Goal: Check status: Check status

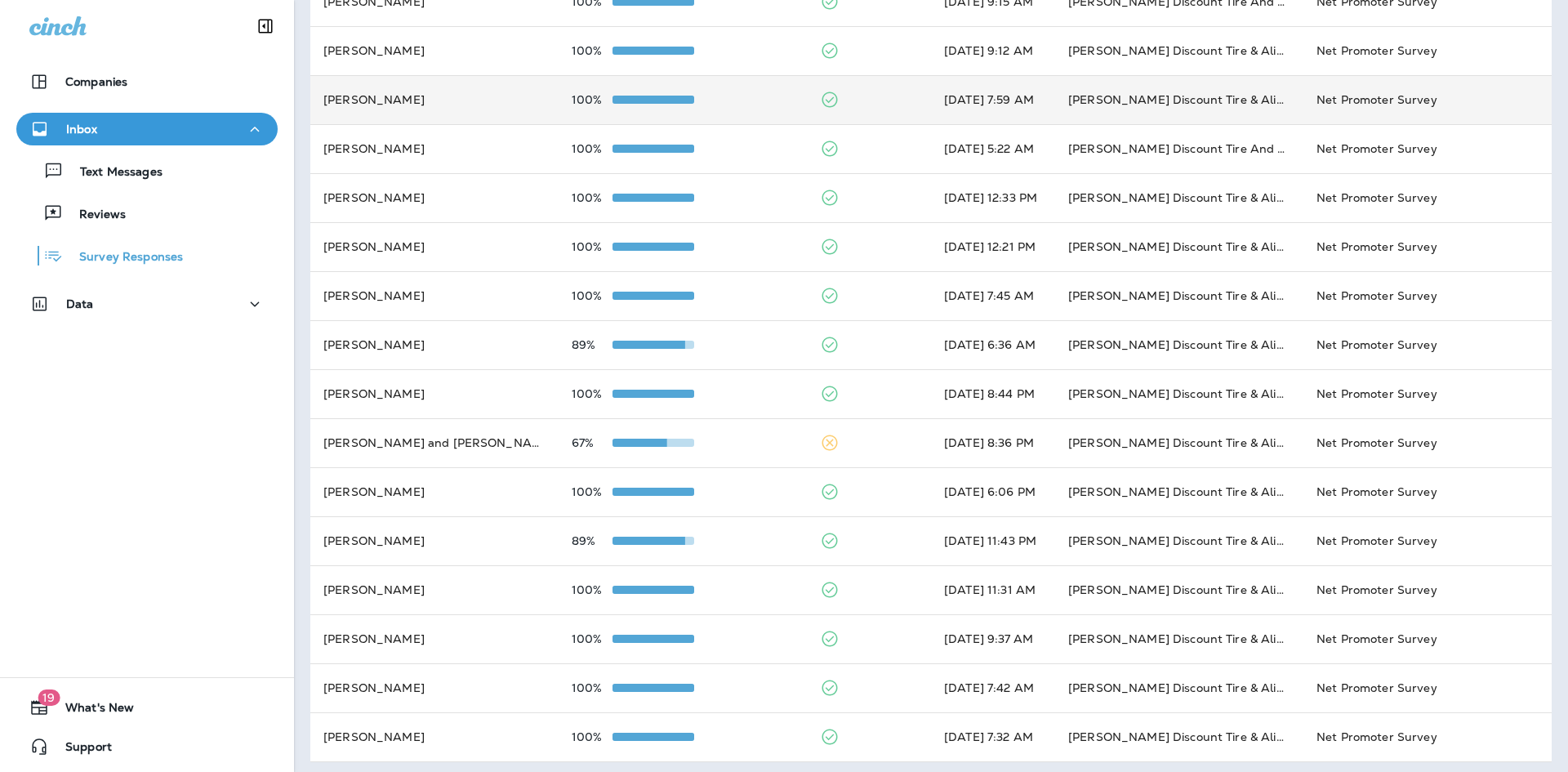
scroll to position [298, 0]
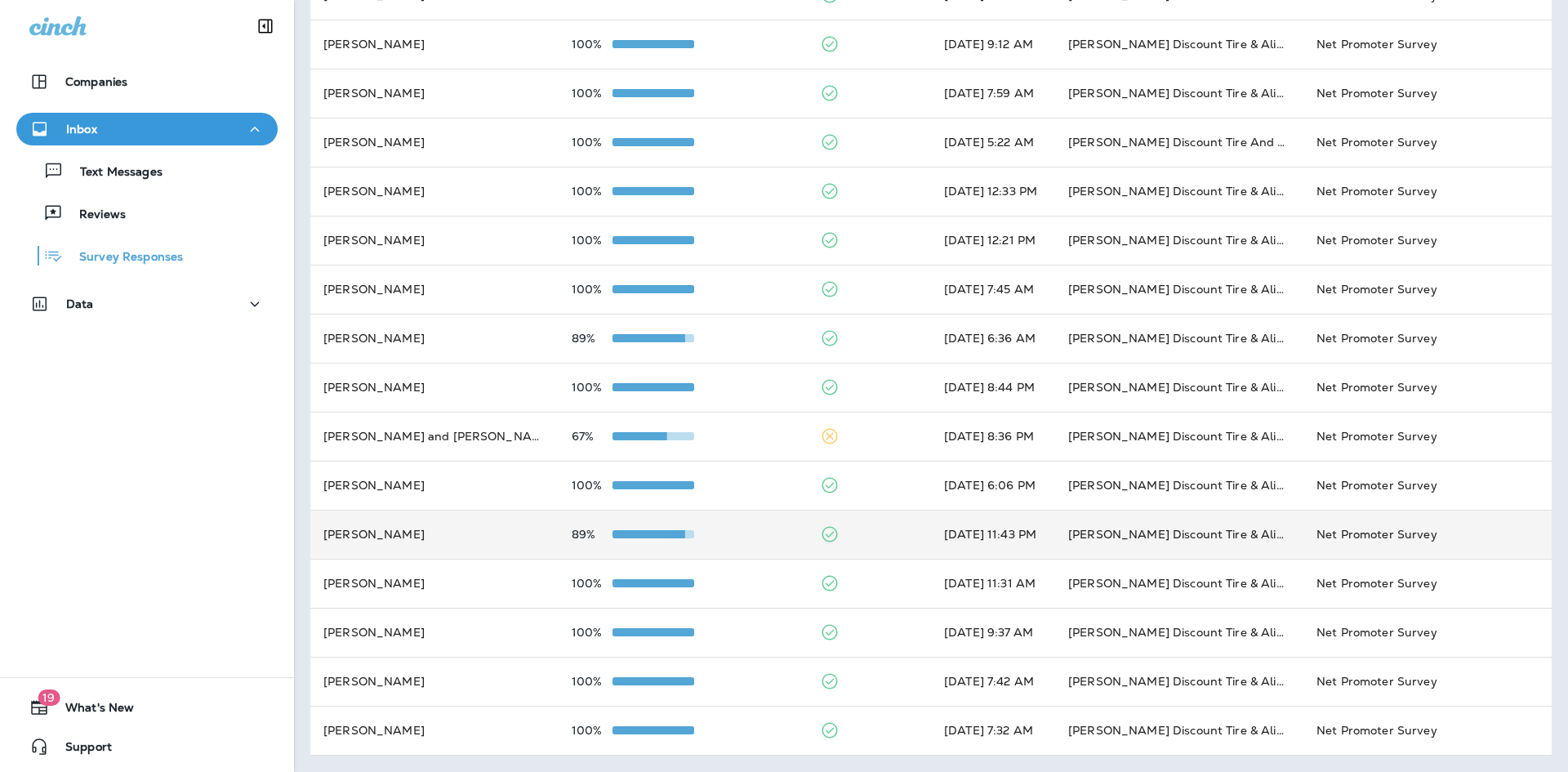
click at [1071, 536] on td "[PERSON_NAME] Discount Tire & Alignment [GEOGRAPHIC_DATA] ([STREET_ADDRESS])" at bounding box center [1179, 534] width 248 height 49
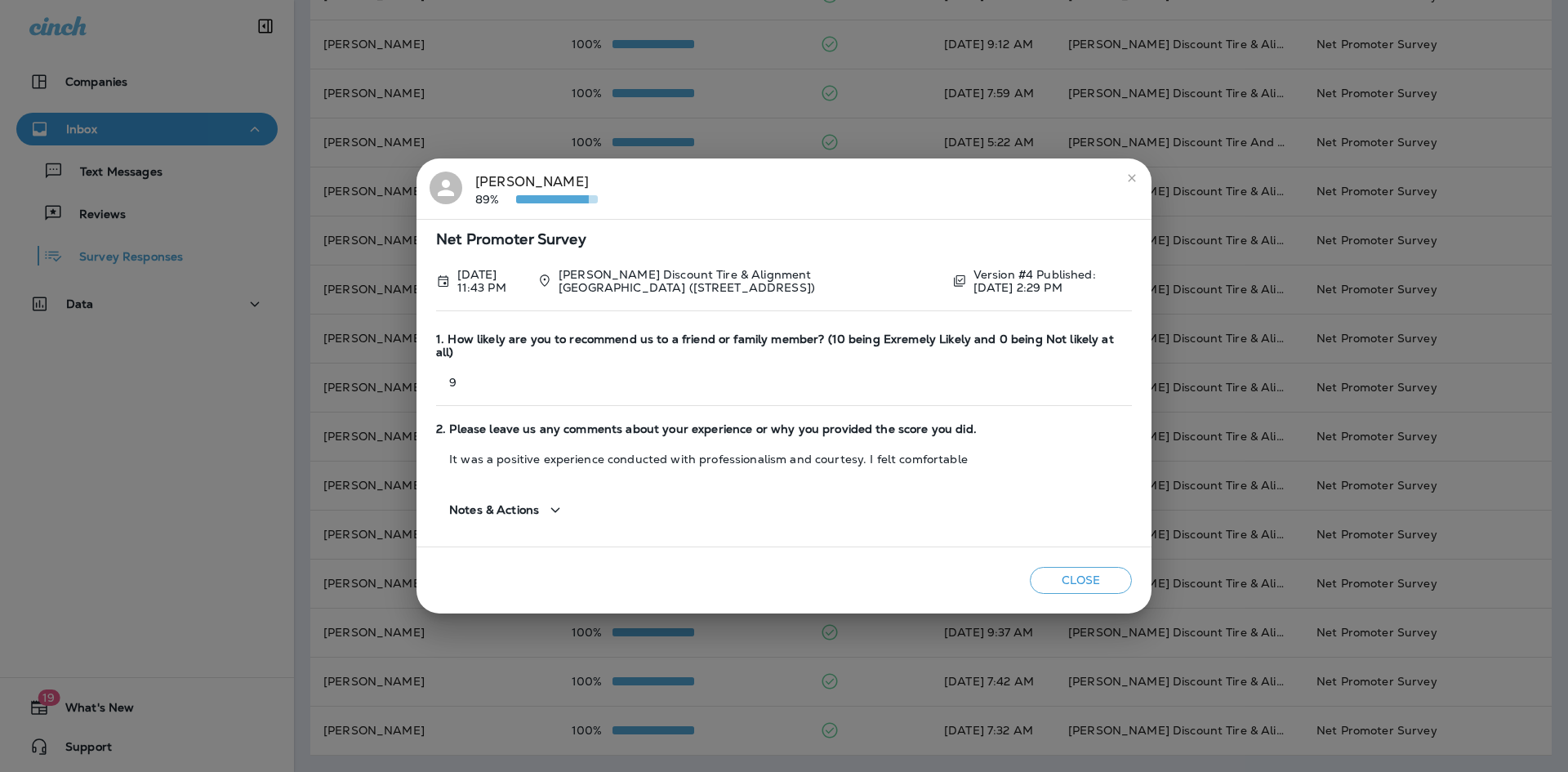
scroll to position [0, 0]
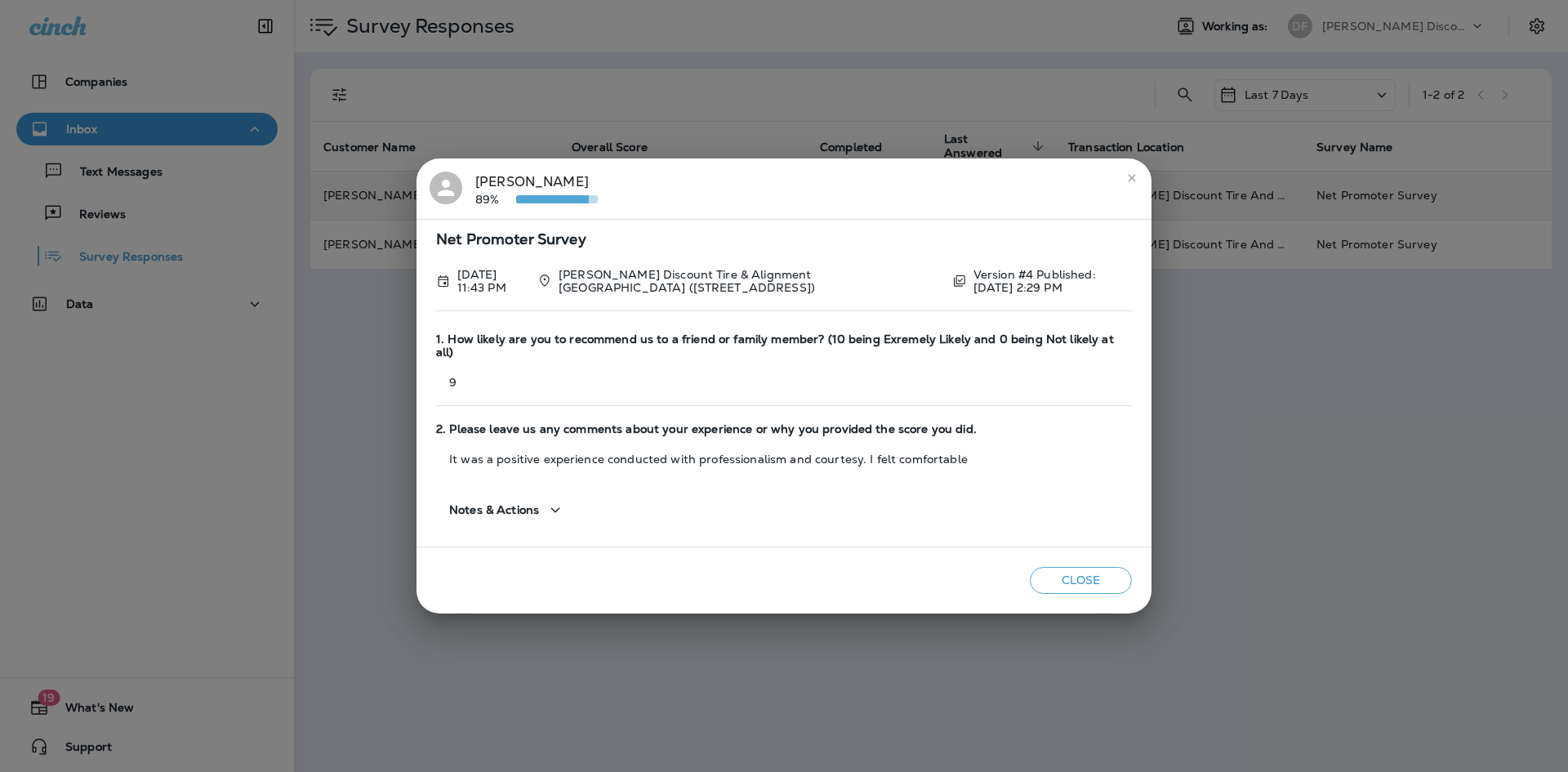
click at [1131, 182] on icon "close" at bounding box center [1132, 178] width 13 height 13
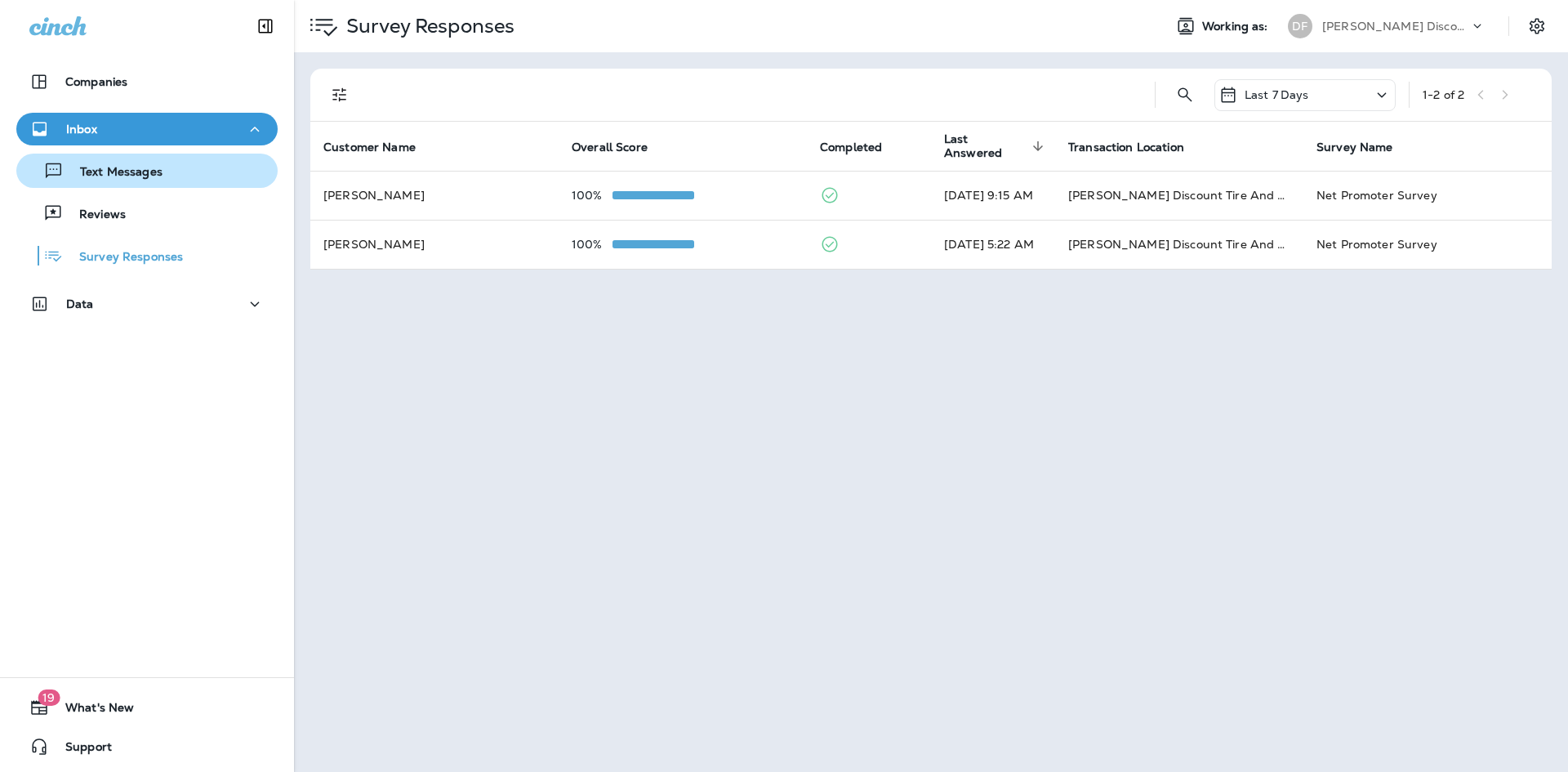
click at [116, 160] on div "Text Messages" at bounding box center [93, 171] width 139 height 25
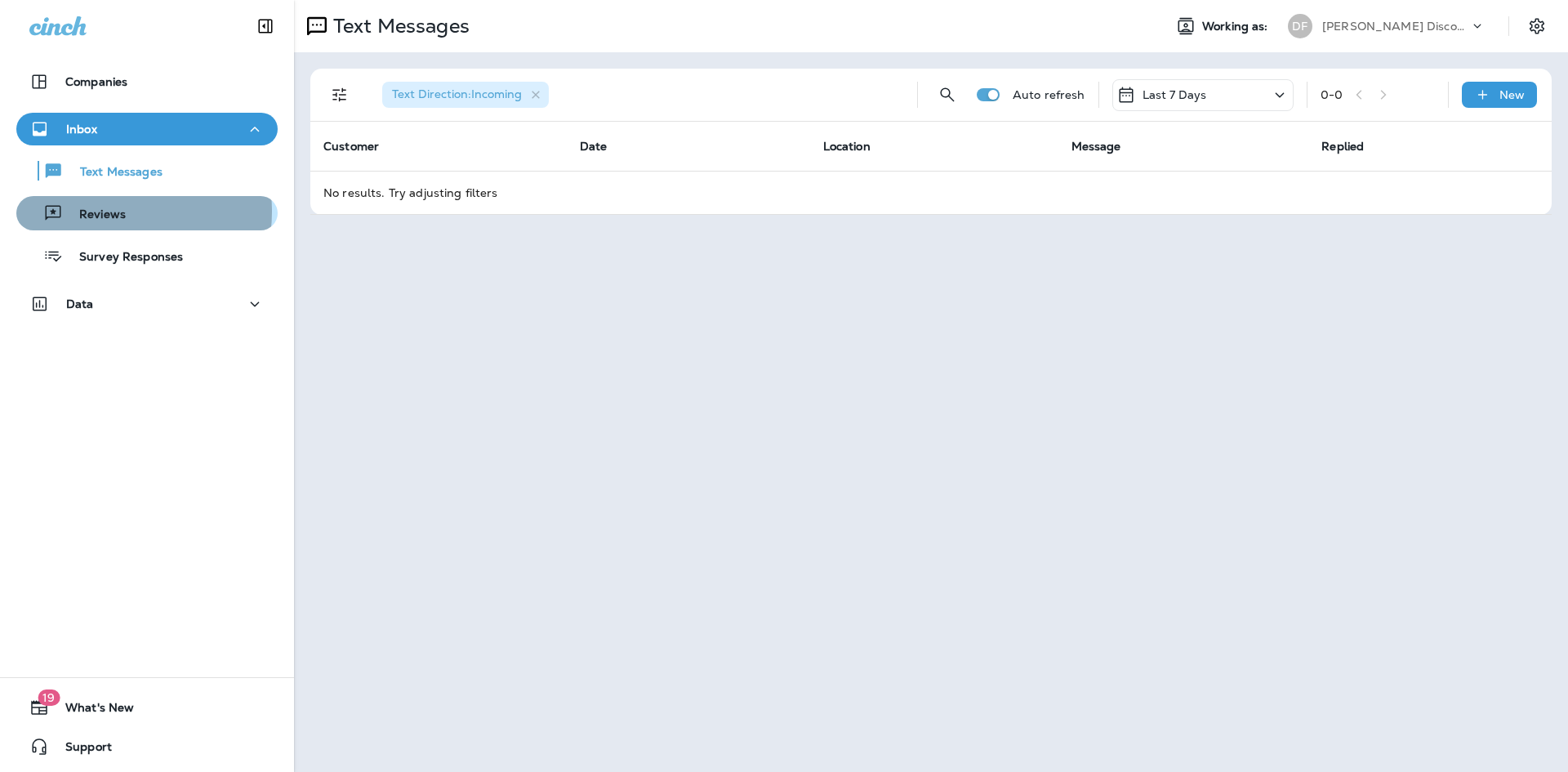
click at [116, 212] on p "Reviews" at bounding box center [94, 215] width 63 height 16
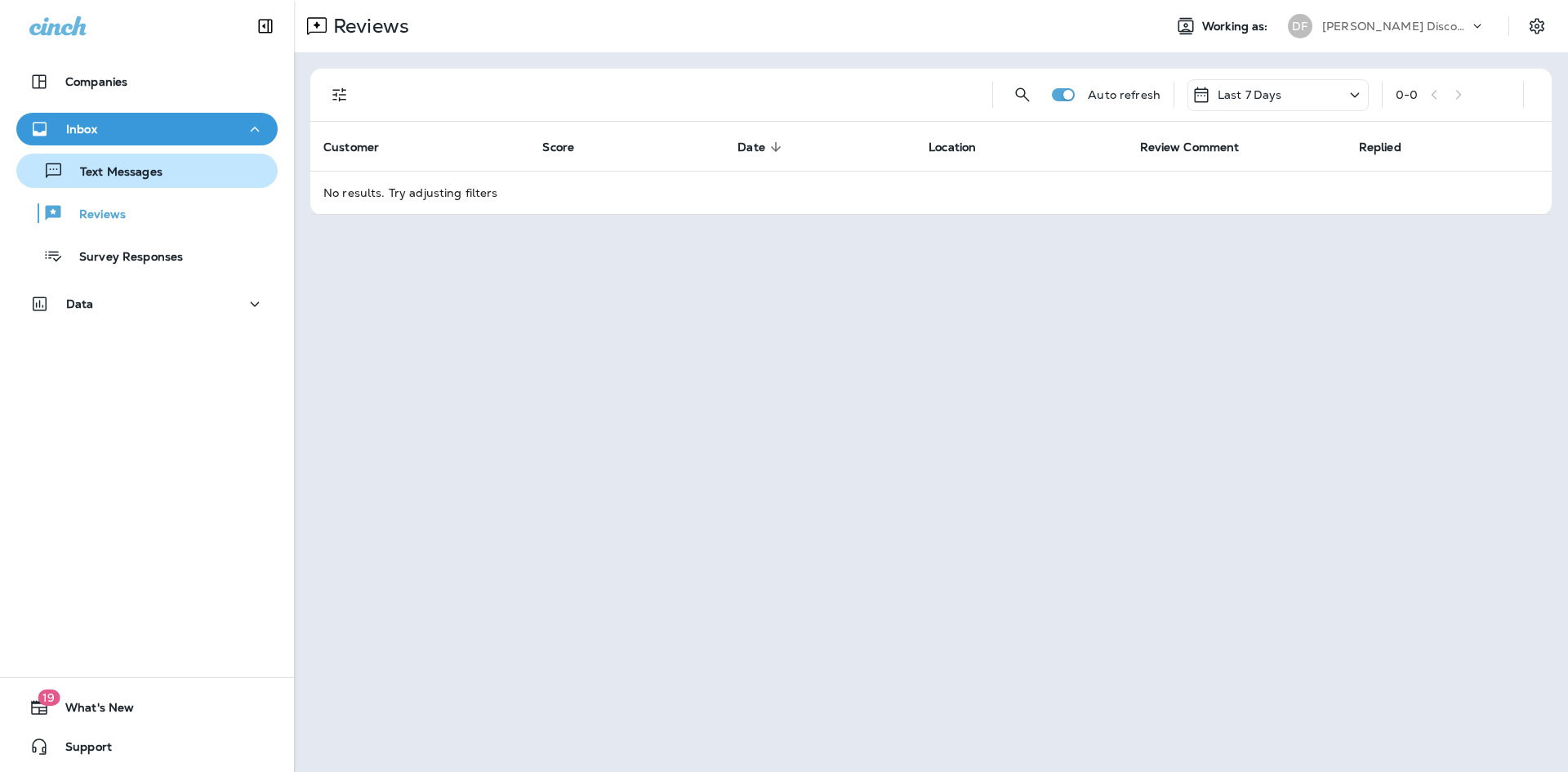
click at [131, 178] on p "Text Messages" at bounding box center [114, 172] width 99 height 16
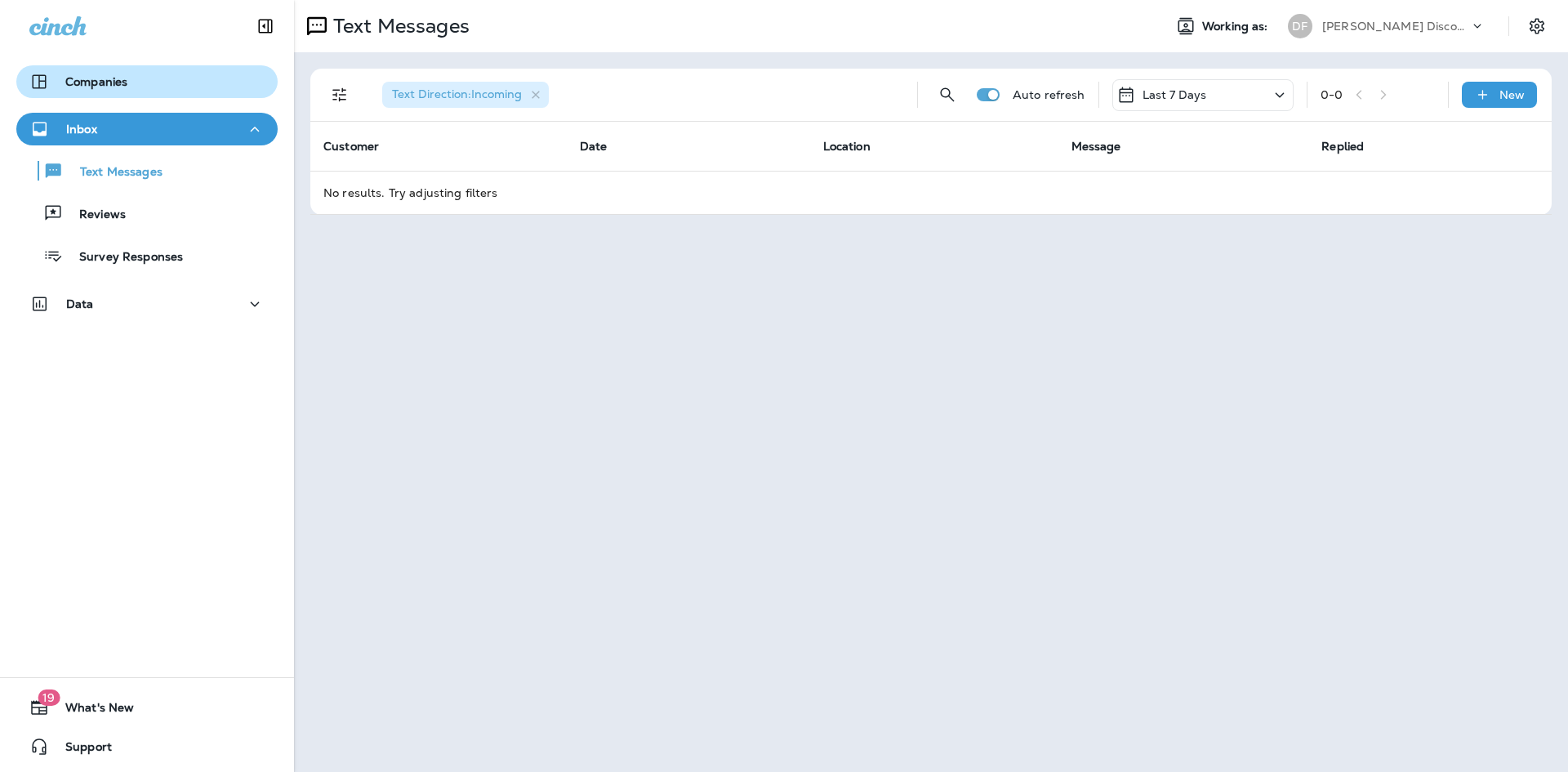
click at [102, 88] on p "Companies" at bounding box center [96, 82] width 62 height 13
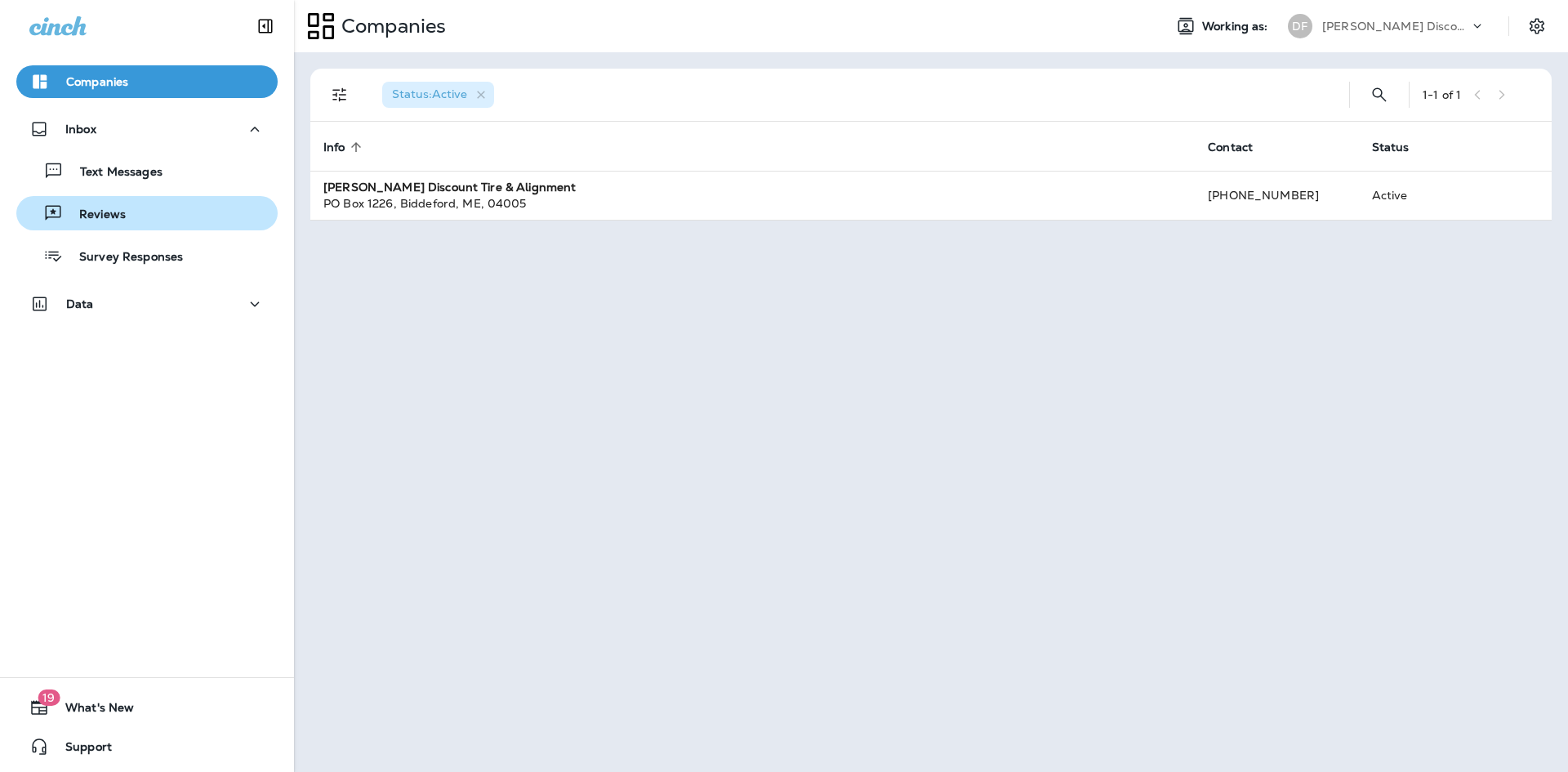
click at [98, 228] on button "Reviews" at bounding box center [147, 213] width 261 height 34
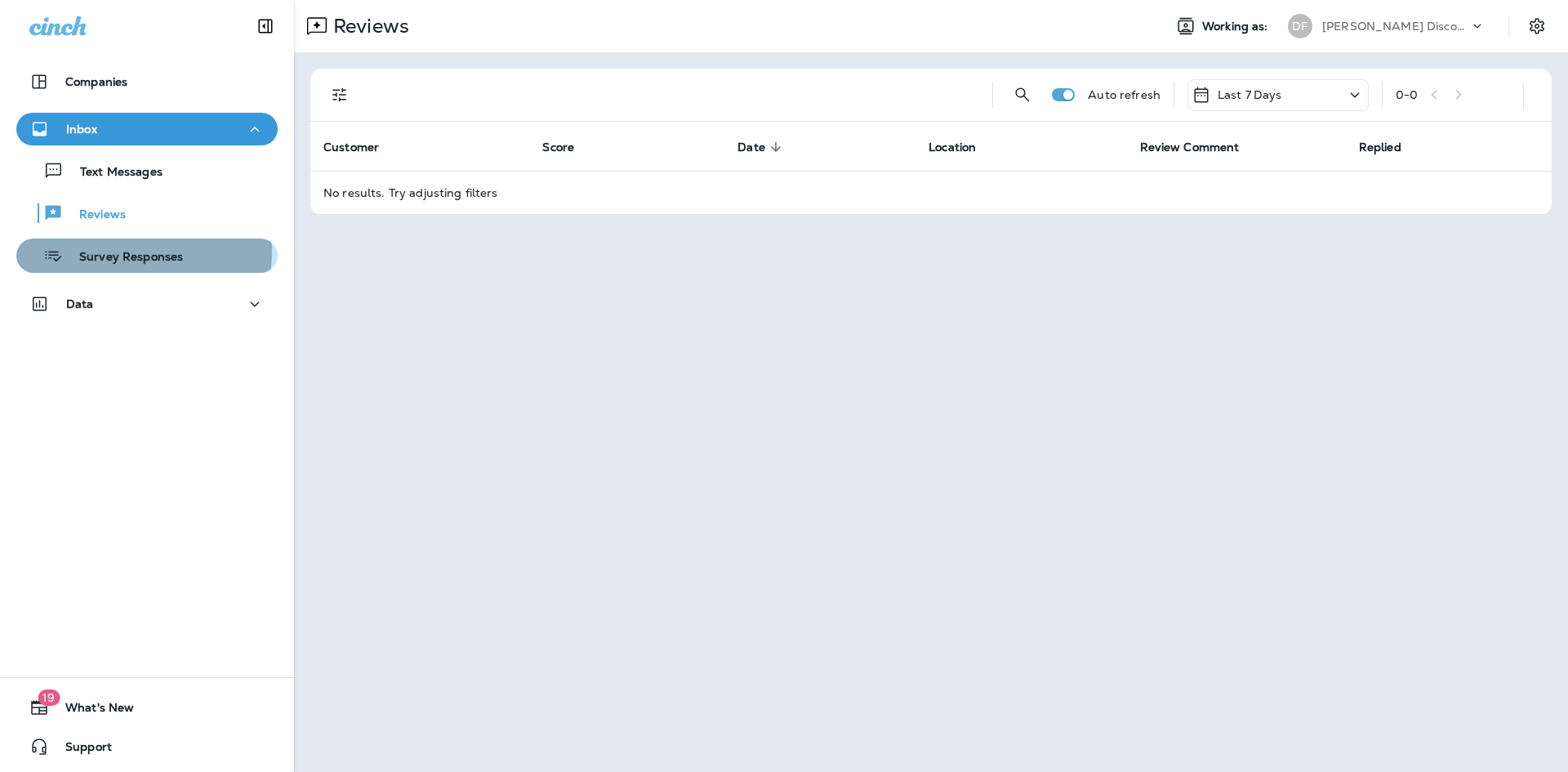
click at [116, 251] on p "Survey Responses" at bounding box center [123, 258] width 120 height 16
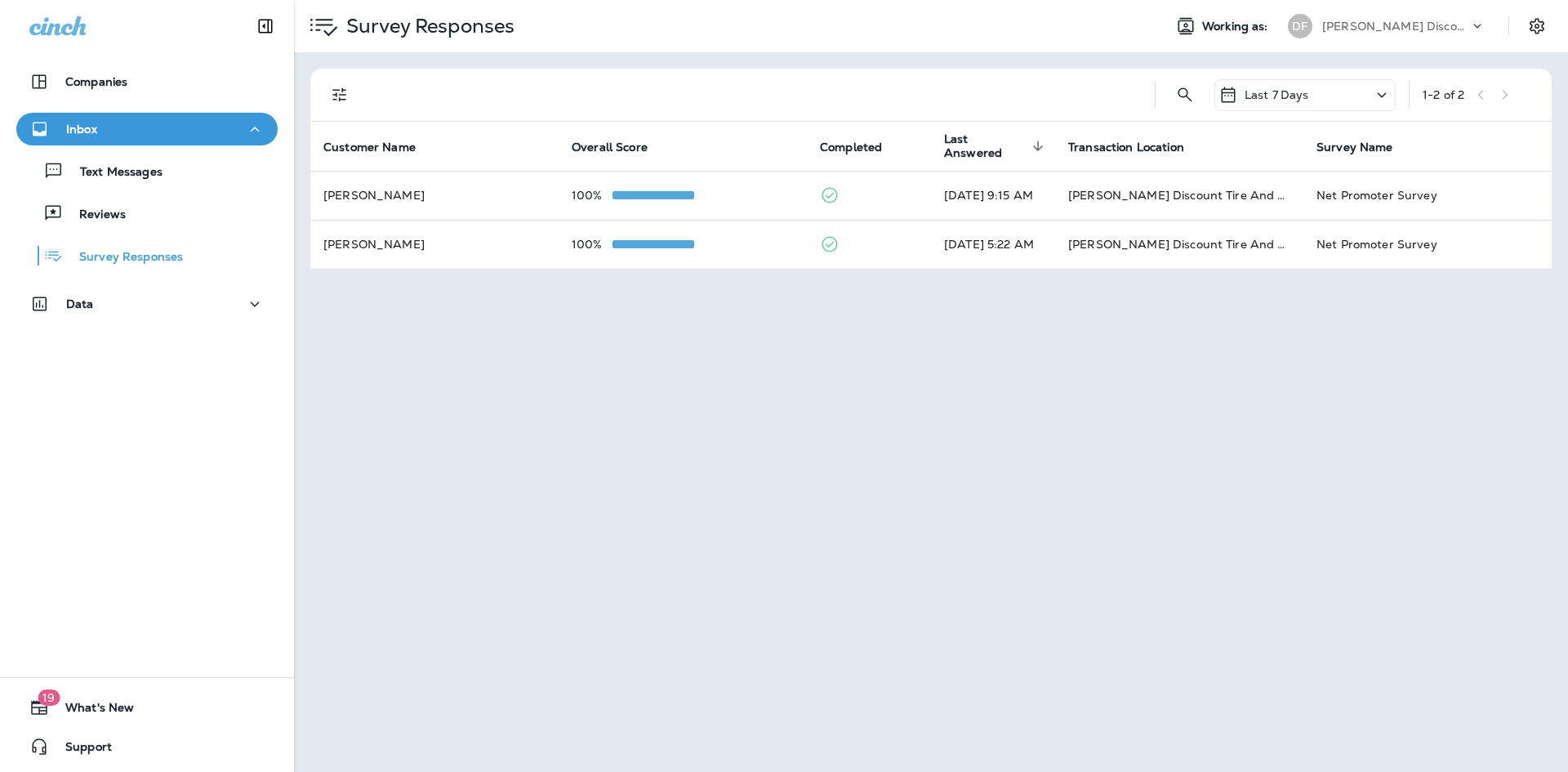
click at [16, 238] on button "Survey Responses" at bounding box center [147, 255] width 261 height 34
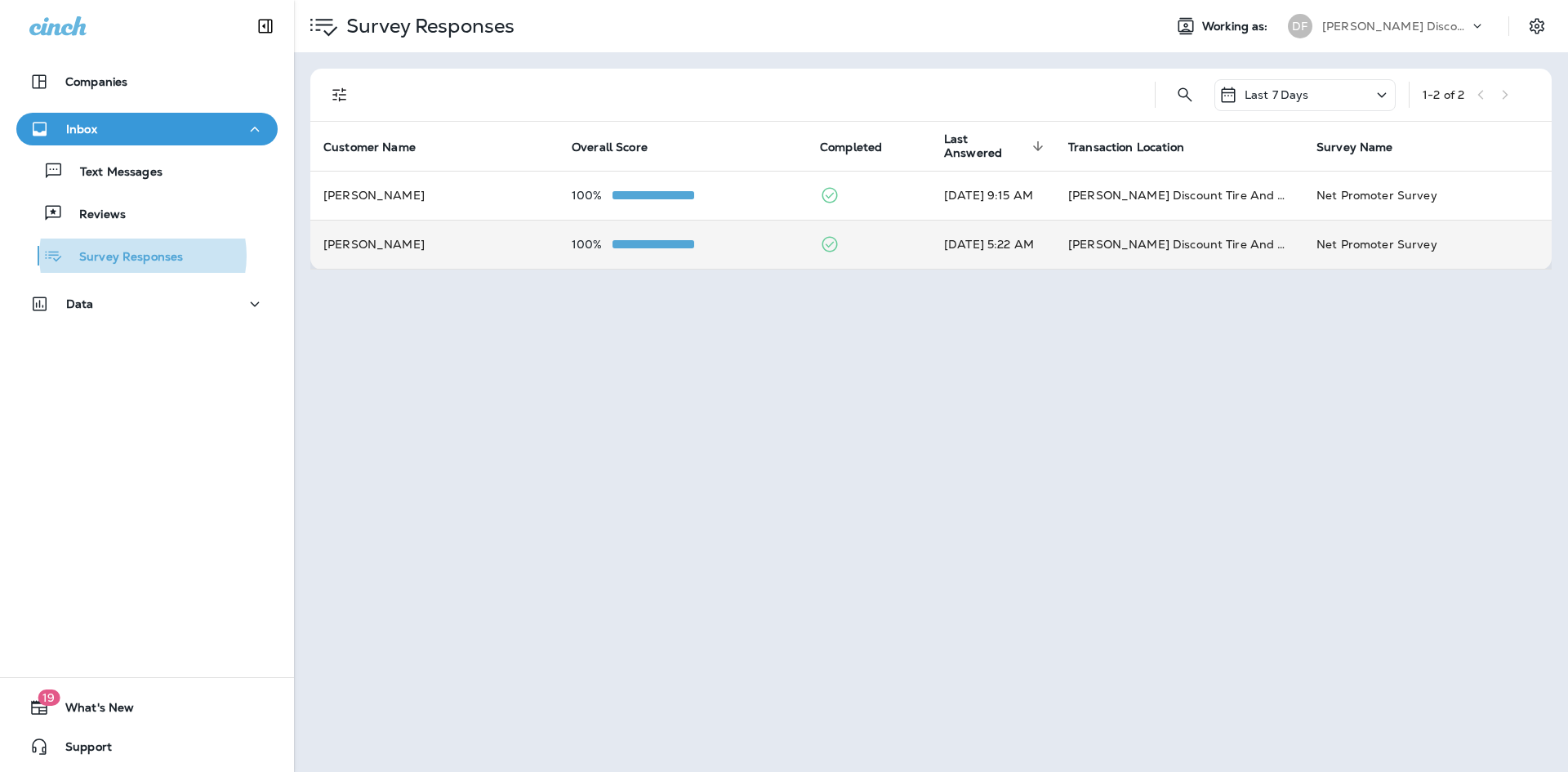
click at [754, 244] on td "100%" at bounding box center [683, 244] width 248 height 49
